Goal: Task Accomplishment & Management: Use online tool/utility

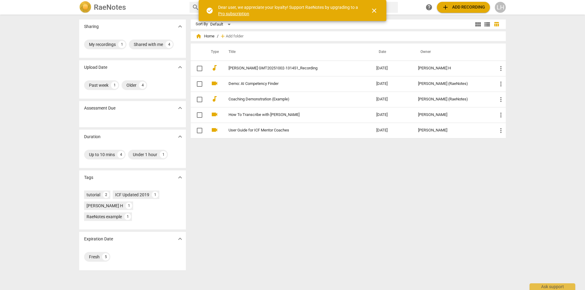
click at [497, 9] on div "LH" at bounding box center [500, 7] width 11 height 11
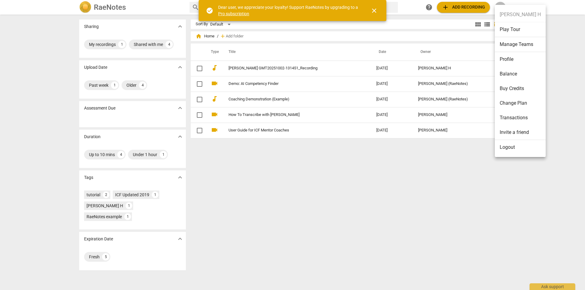
click at [507, 150] on li "Logout" at bounding box center [520, 147] width 51 height 15
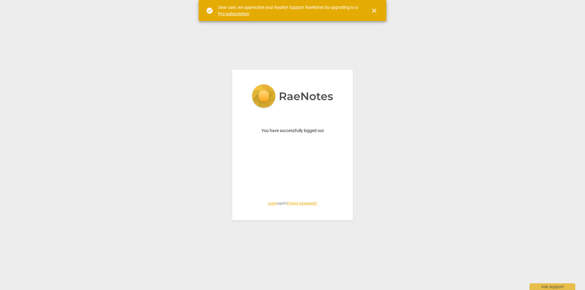
click at [272, 205] on link "Login" at bounding box center [272, 203] width 9 height 4
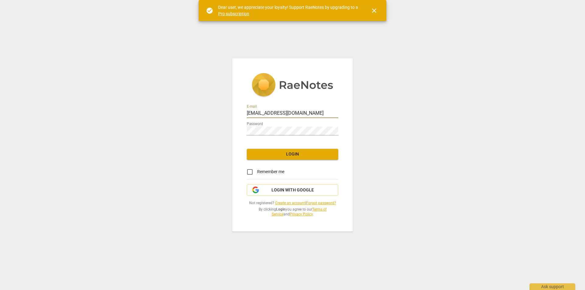
drag, startPoint x: 317, startPoint y: 115, endPoint x: 235, endPoint y: 133, distance: 84.1
click at [222, 113] on div "E-mail [EMAIL_ADDRESS][DOMAIN_NAME] Password Login Remember me Login with Googl…" at bounding box center [292, 145] width 585 height 290
type input "[EMAIL_ADDRESS][DOMAIN_NAME]"
click at [286, 156] on span "Login" at bounding box center [293, 154] width 82 height 6
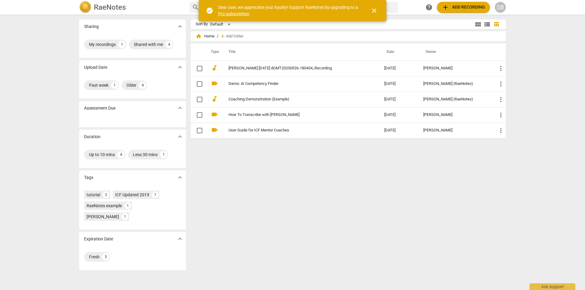
click at [461, 7] on span "add Add recording" at bounding box center [463, 7] width 43 height 7
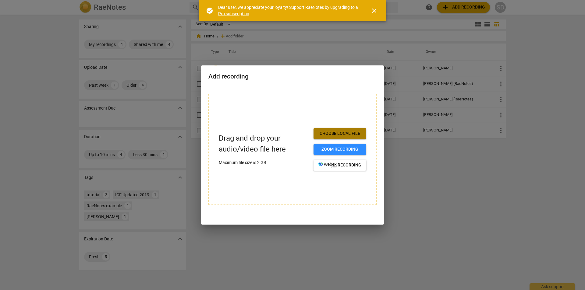
click at [352, 132] on span "Choose local file" at bounding box center [339, 134] width 43 height 6
